Goal: Task Accomplishment & Management: Manage account settings

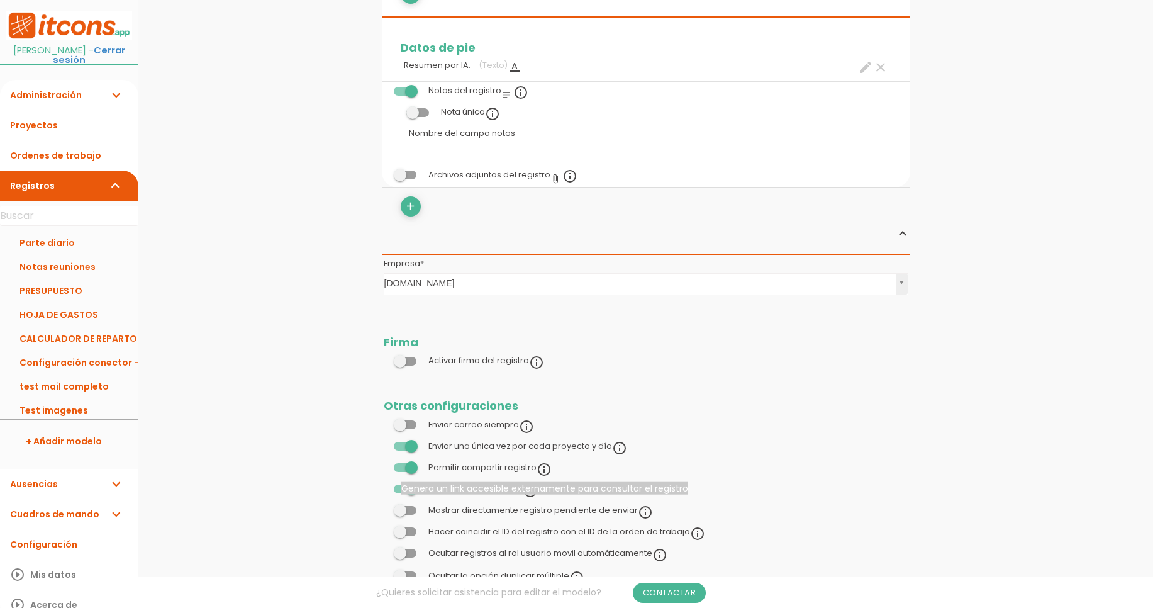
scroll to position [1233, 0]
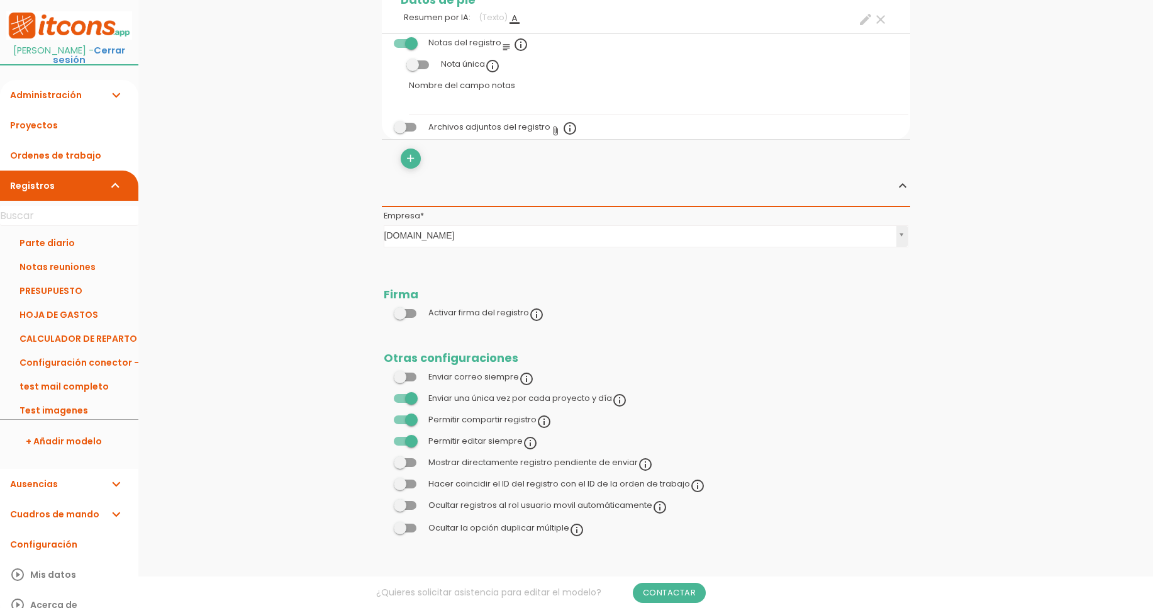
click at [406, 443] on span at bounding box center [405, 441] width 23 height 9
click at [384, 438] on input "checkbox" at bounding box center [384, 438] width 0 height 0
click at [626, 37] on link "Guardar" at bounding box center [614, 42] width 75 height 23
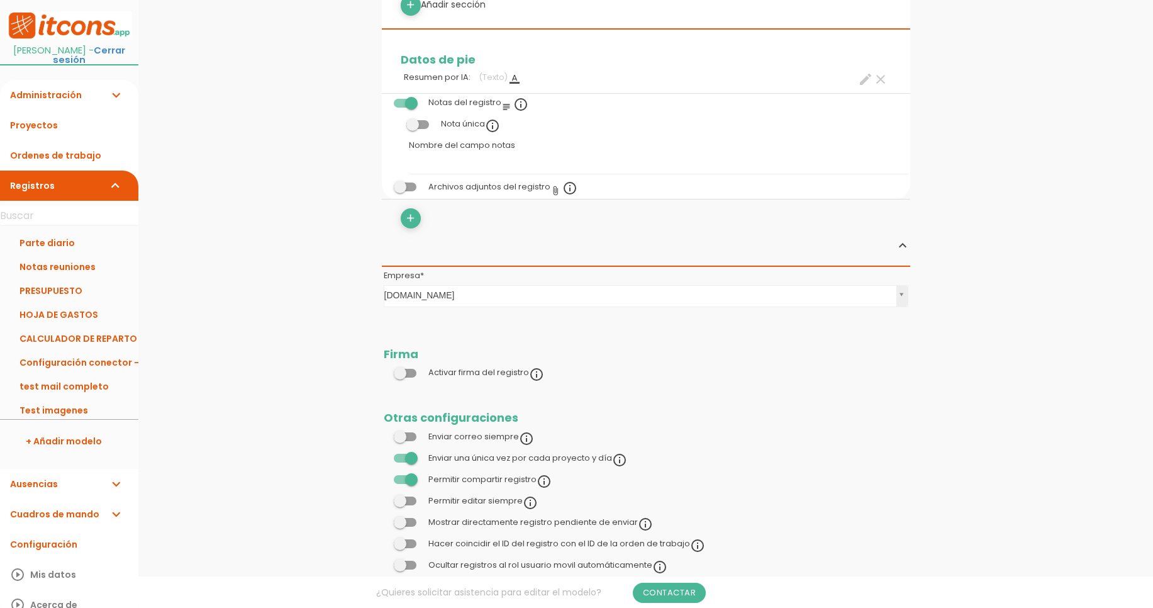
click at [94, 52] on link "Cerrar sesión" at bounding box center [89, 55] width 72 height 22
